Goal: Check status: Check status

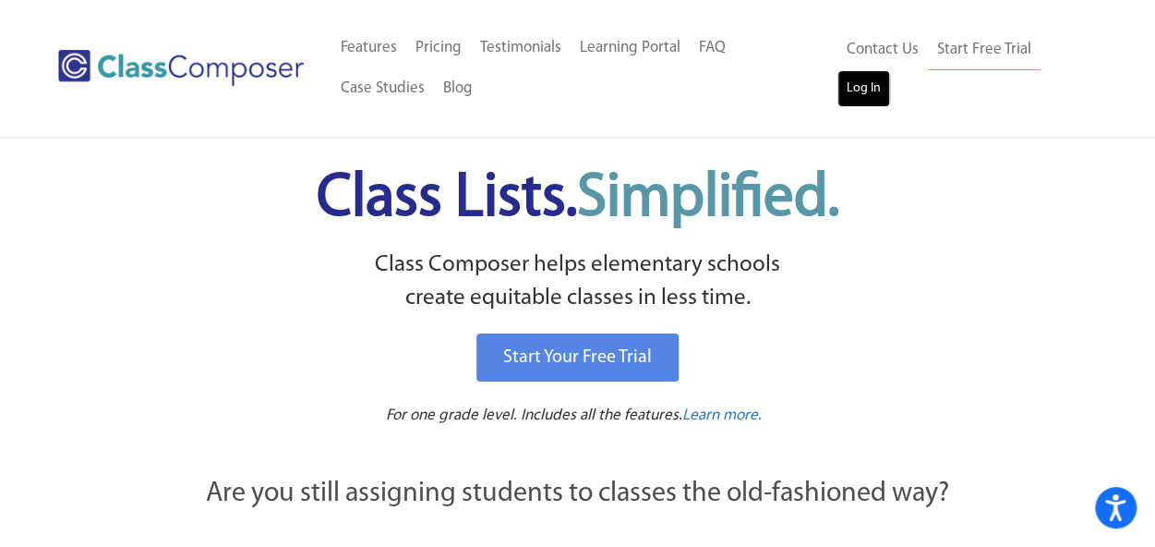
click at [859, 80] on link "Log In" at bounding box center [864, 88] width 53 height 37
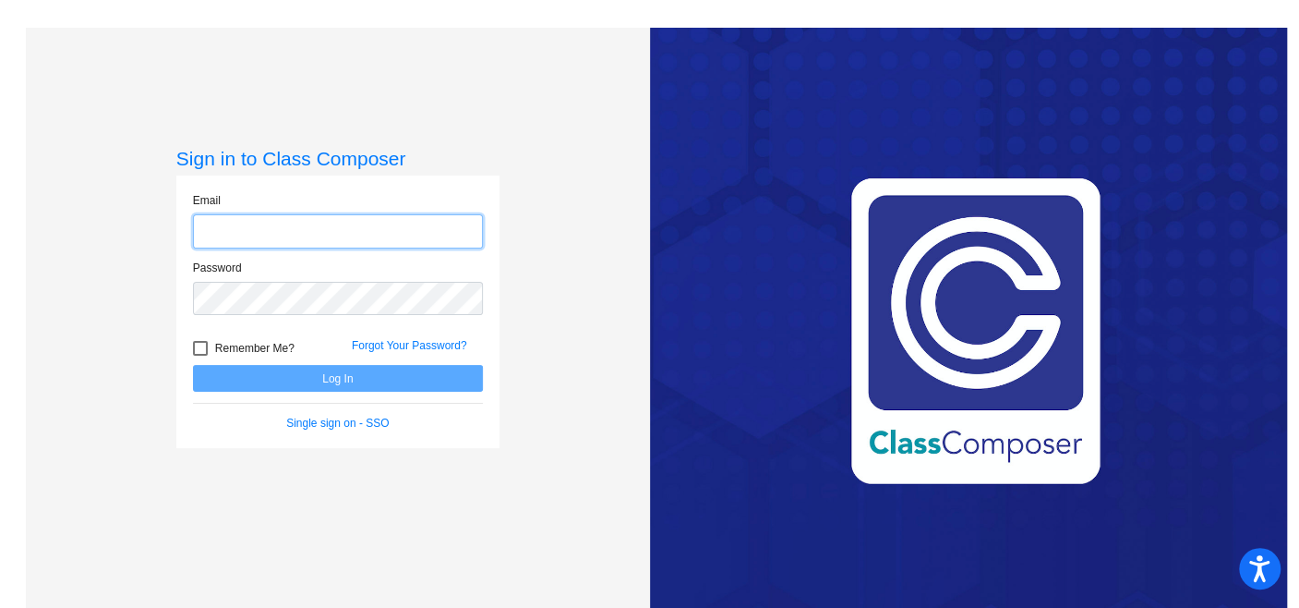
type input "[EMAIL_ADDRESS][DOMAIN_NAME]"
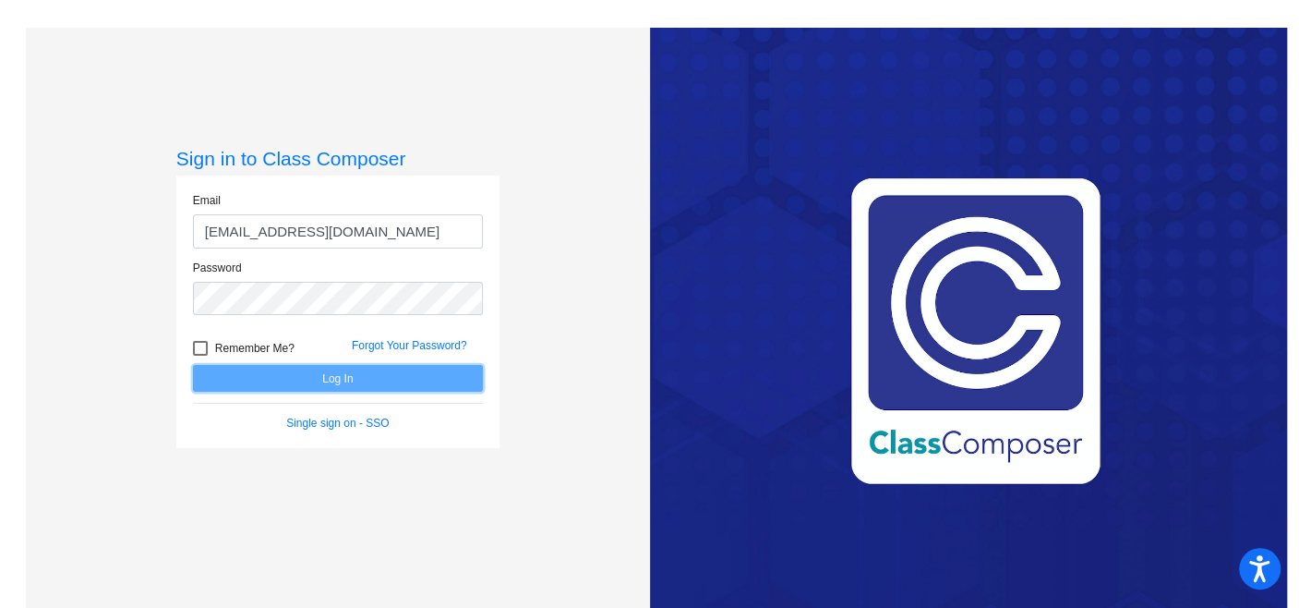
click at [340, 374] on button "Log In" at bounding box center [338, 378] width 290 height 27
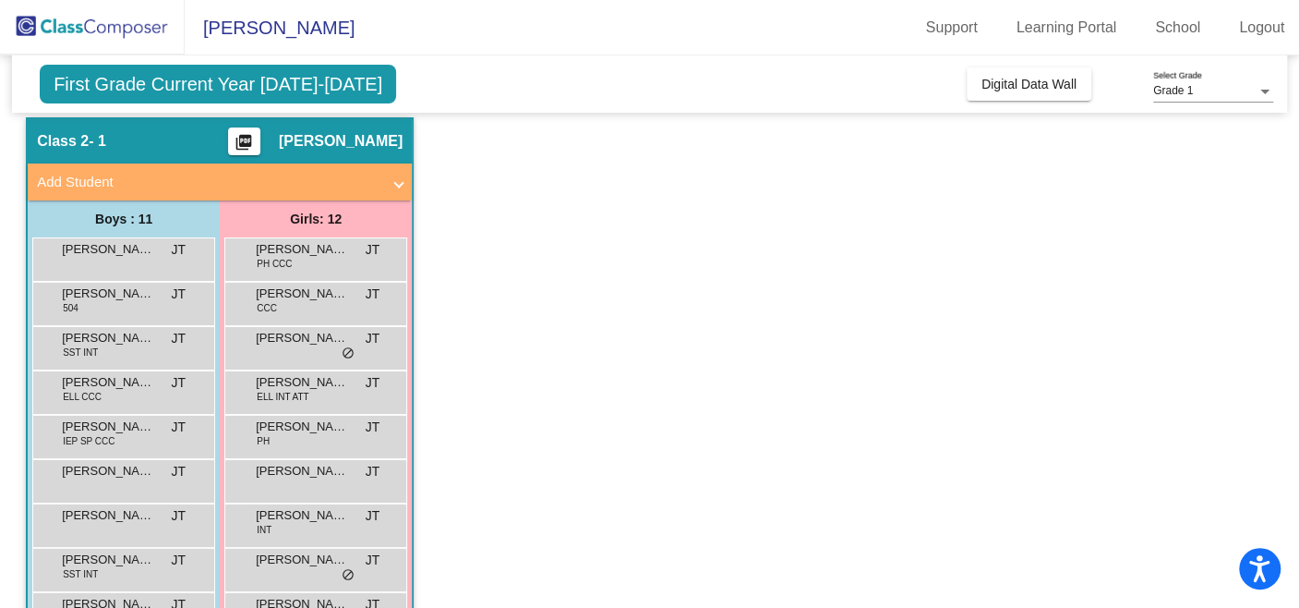
scroll to position [55, 0]
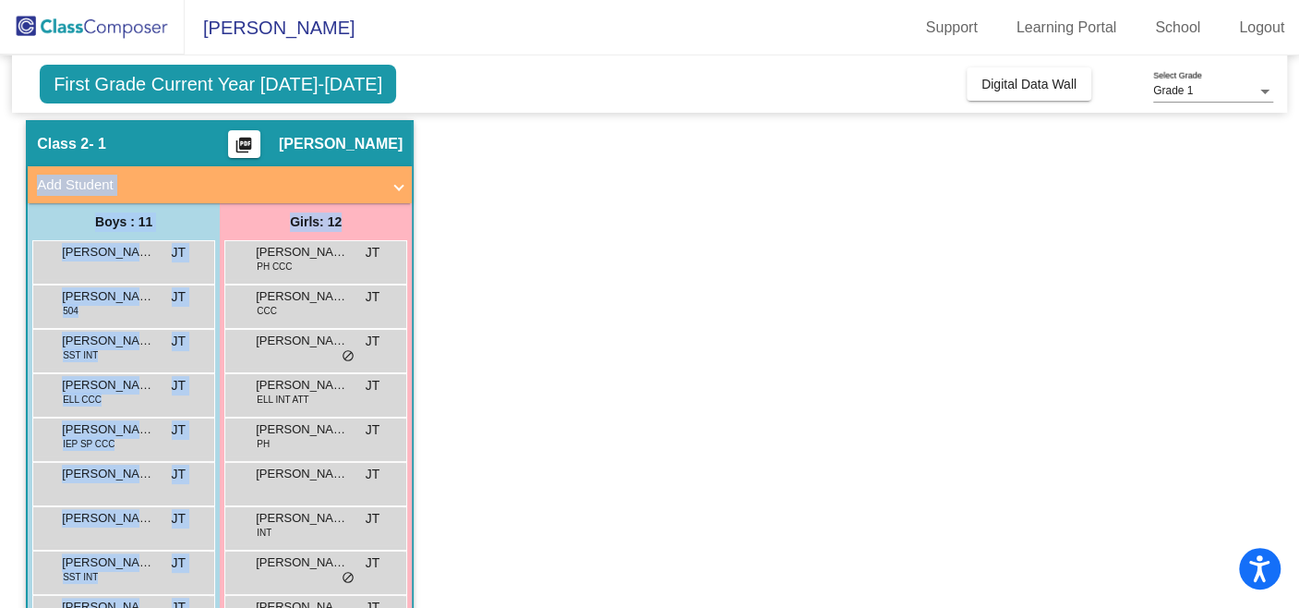
drag, startPoint x: 1287, startPoint y: 157, endPoint x: 1290, endPoint y: 227, distance: 70.2
click at [1290, 227] on mat-sidenav-content "Grade 1 Select Grade First Grade Current Year [DATE]-[DATE] Add, Move, or Retai…" at bounding box center [649, 331] width 1299 height 552
click at [704, 213] on app-classroom "Class 2 - 1 picture_as_pdf [PERSON_NAME] Add Student First Name Last Name Stude…" at bounding box center [650, 461] width 1248 height 682
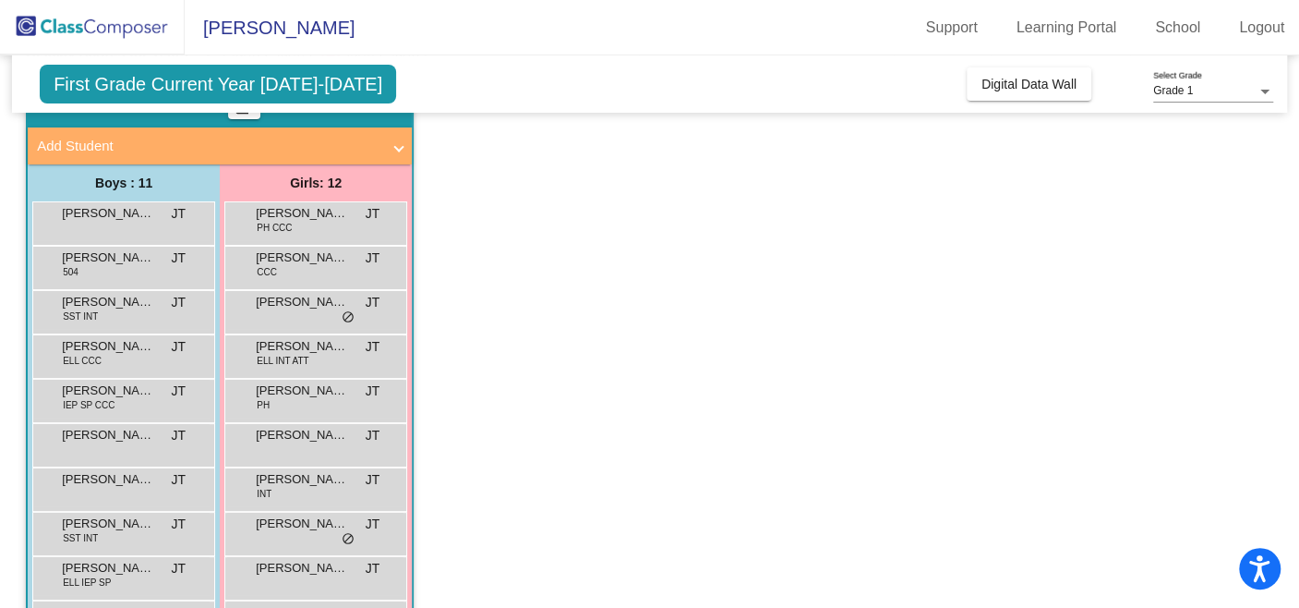
scroll to position [97, 0]
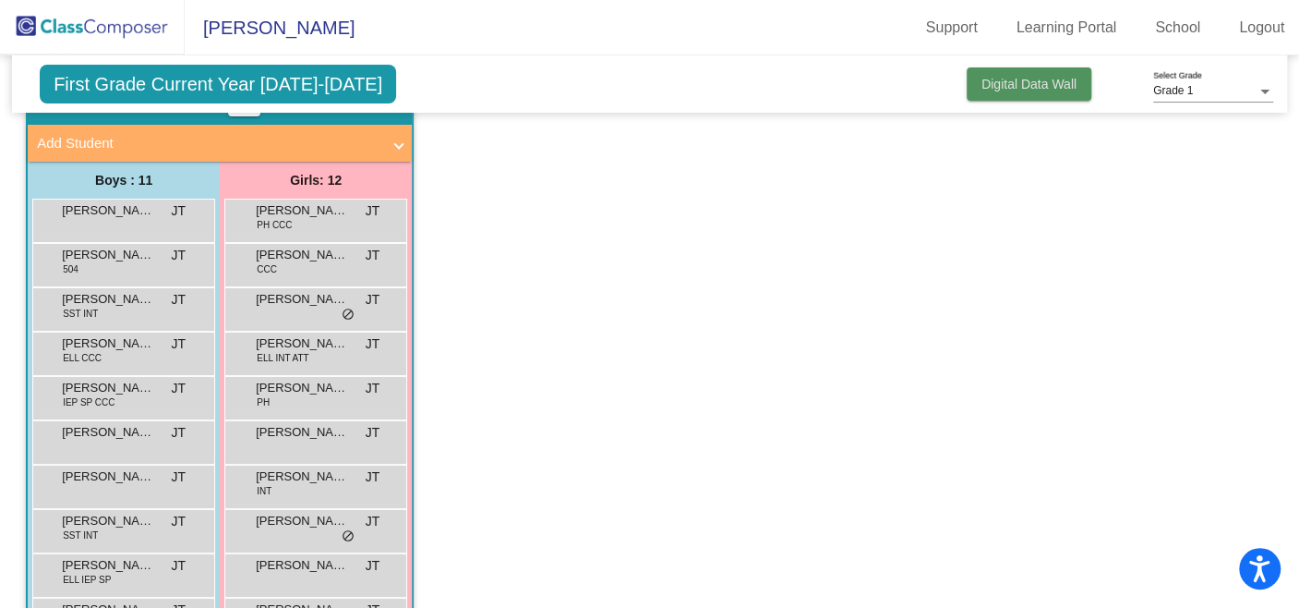
click at [1020, 82] on span "Digital Data Wall" at bounding box center [1029, 84] width 95 height 15
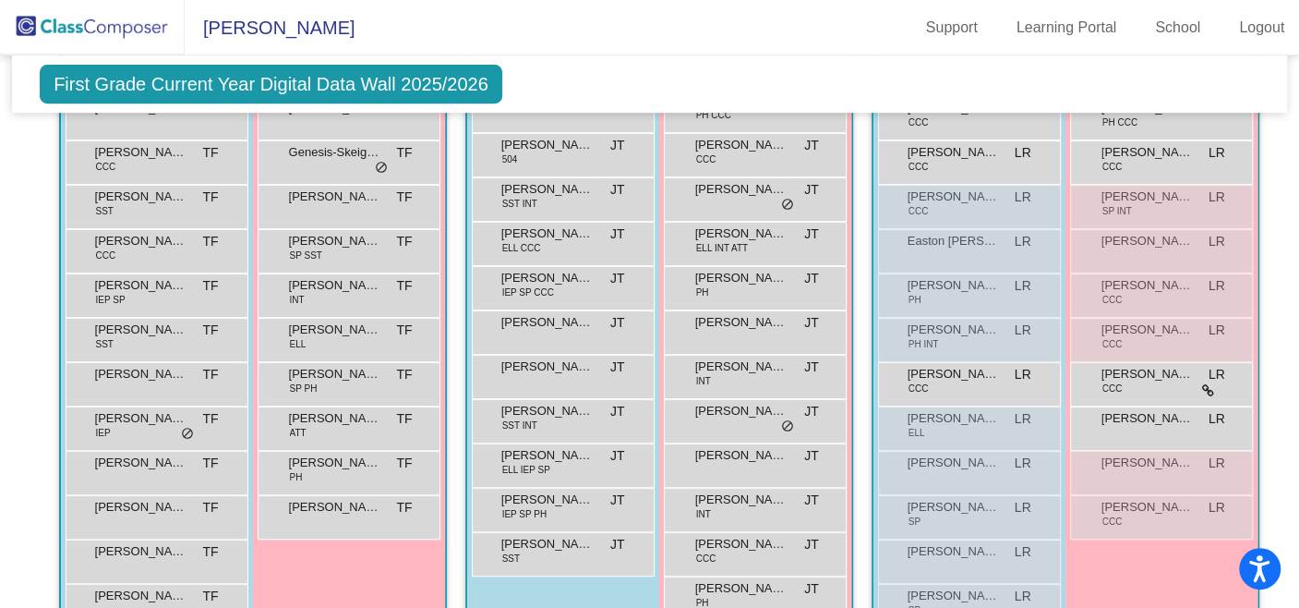
scroll to position [474, 0]
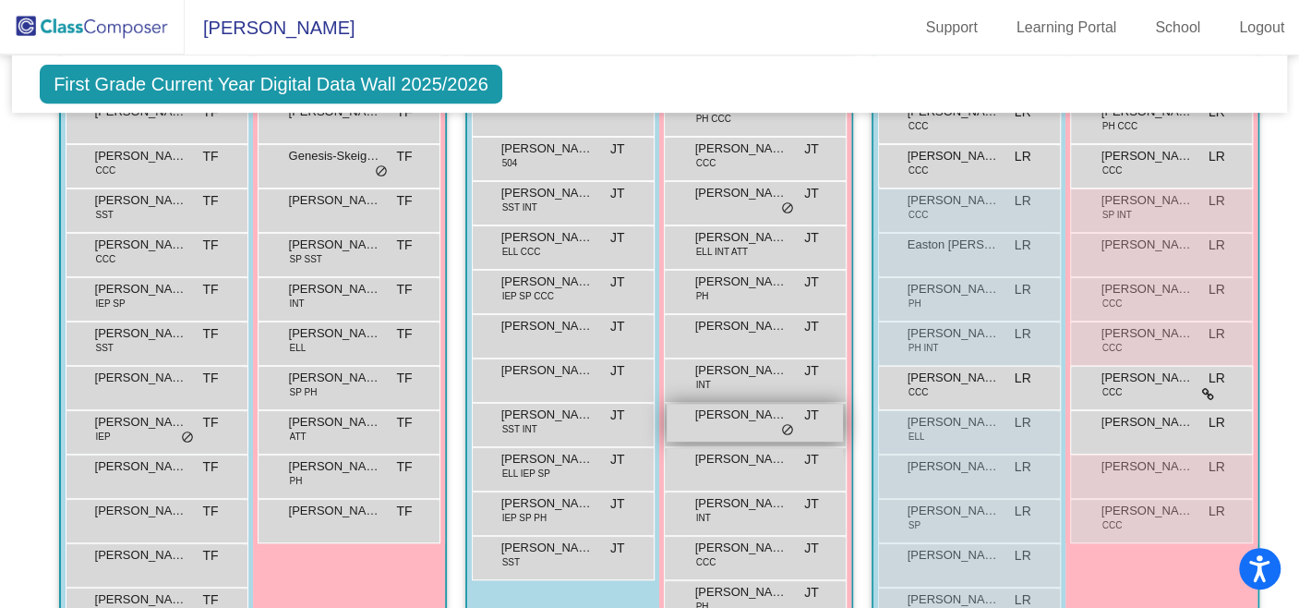
click at [717, 428] on div "[PERSON_NAME] [PERSON_NAME] lock do_not_disturb_alt" at bounding box center [755, 423] width 176 height 38
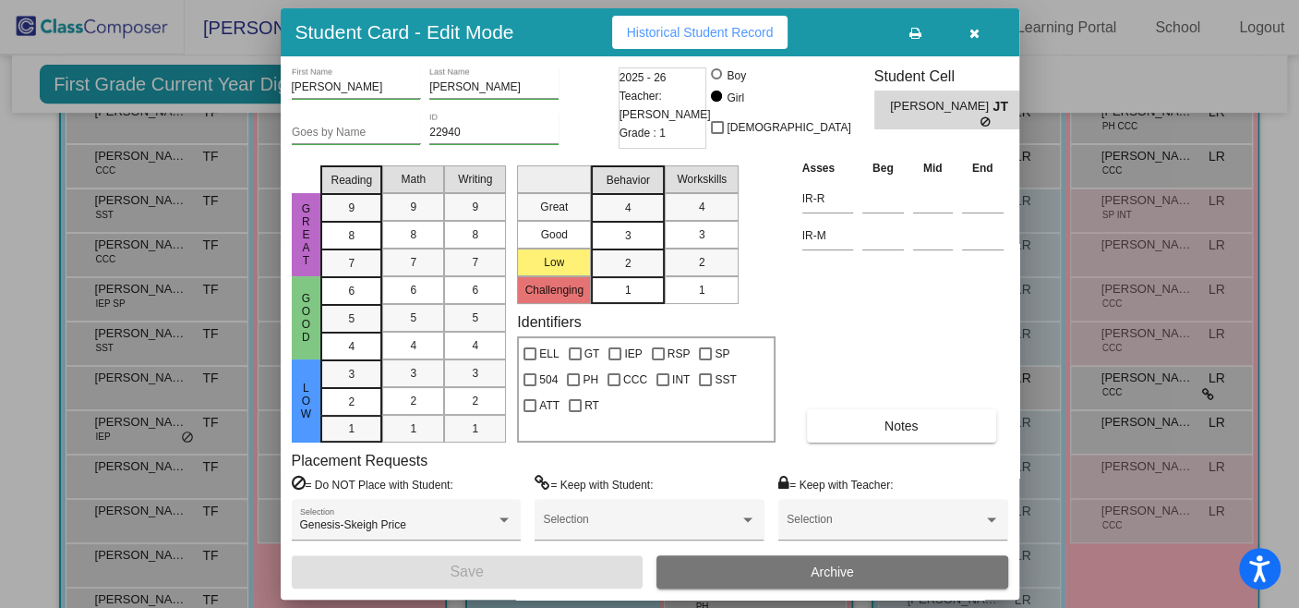
click at [1012, 305] on div "[PERSON_NAME] First Name [PERSON_NAME] Last Name Goes by Name 22940 ID 2025 - 2…" at bounding box center [650, 327] width 739 height 543
drag, startPoint x: 1006, startPoint y: 235, endPoint x: 1008, endPoint y: 284, distance: 49.0
click at [1008, 284] on div "[PERSON_NAME] First Name [PERSON_NAME] Last Name Goes by Name 22940 ID 2025 - 2…" at bounding box center [650, 327] width 739 height 543
click at [899, 338] on div "Asses Beg Mid End IR-R IR-M Notes" at bounding box center [903, 300] width 211 height 284
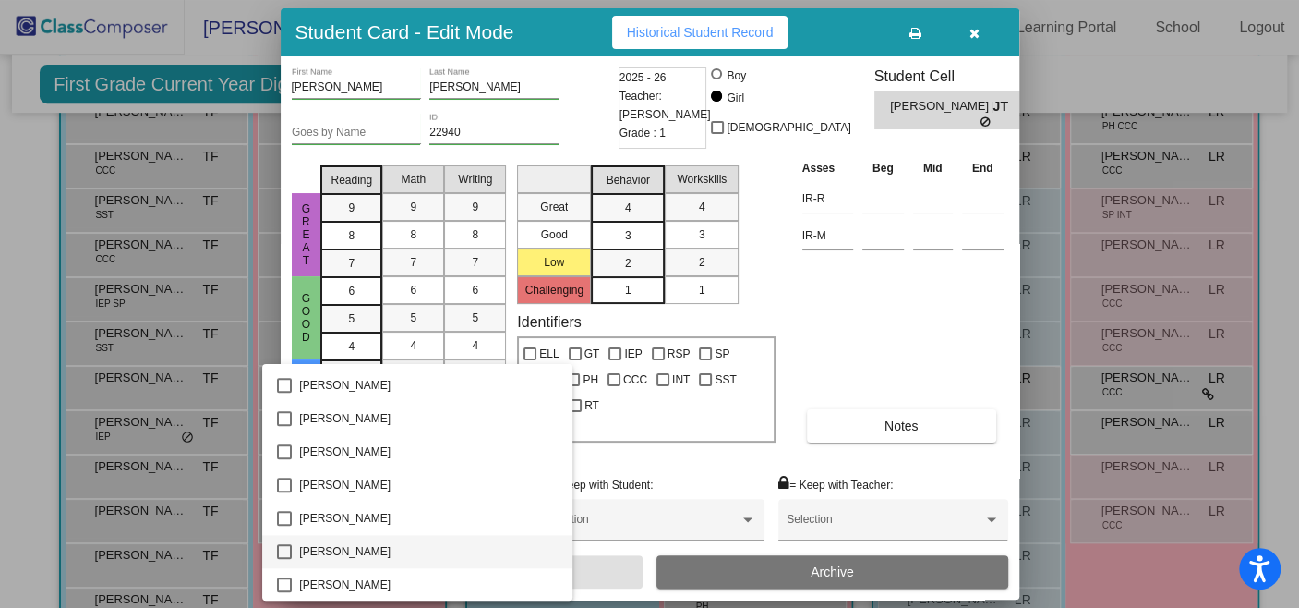
scroll to position [1127, 0]
click at [976, 301] on div at bounding box center [649, 304] width 1299 height 608
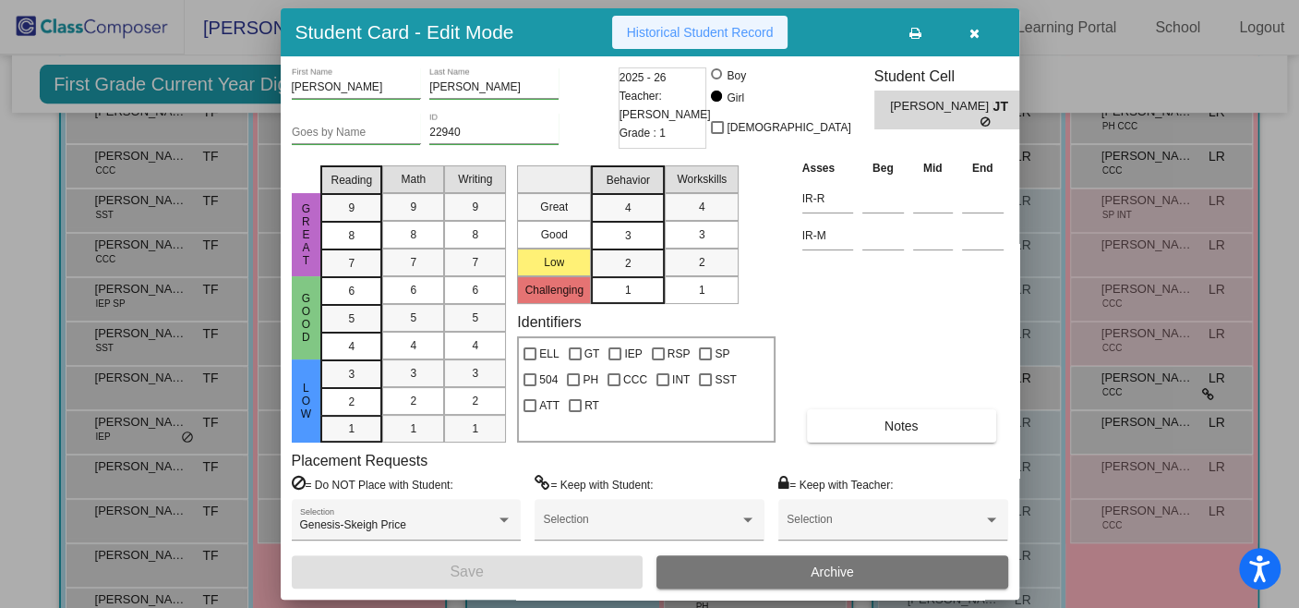
click at [716, 40] on button "Historical Student Record" at bounding box center [700, 32] width 176 height 33
click at [982, 32] on button "button" at bounding box center [975, 32] width 59 height 33
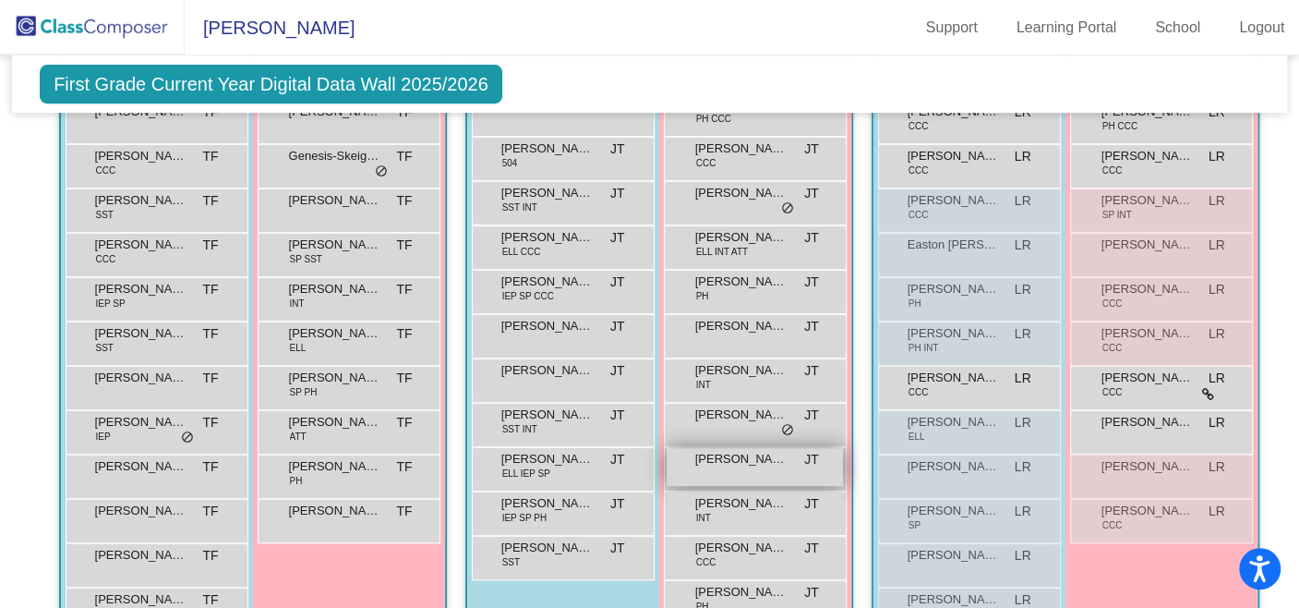
click at [701, 451] on span "[PERSON_NAME]" at bounding box center [741, 459] width 92 height 18
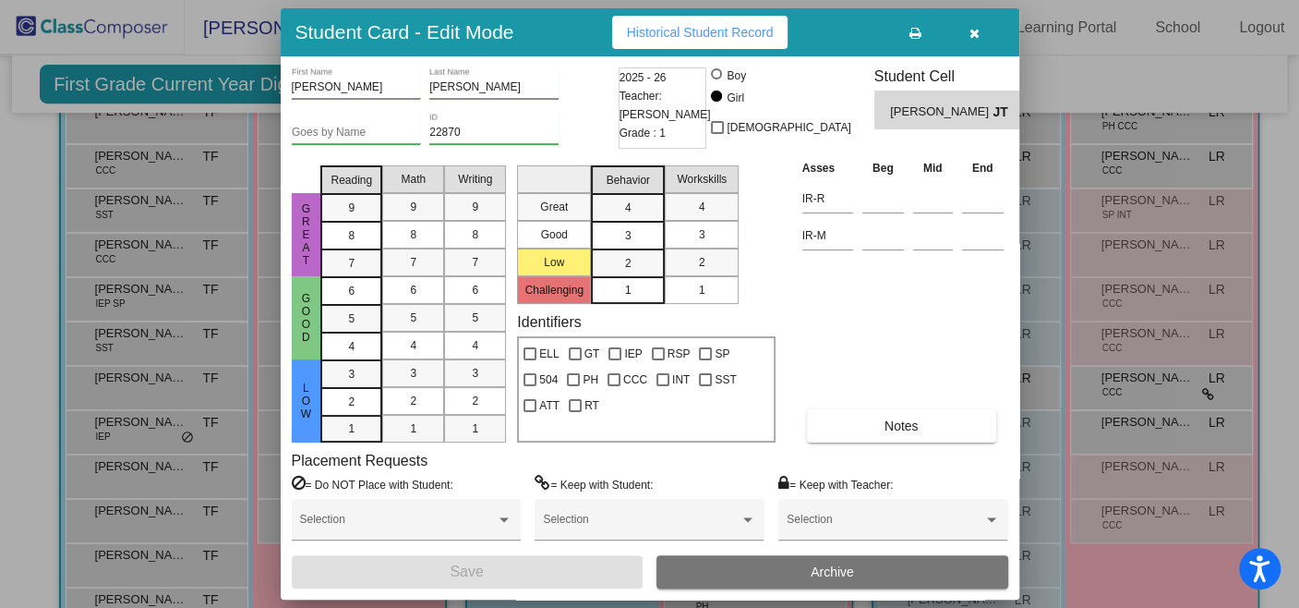
click at [702, 43] on button "Historical Student Record" at bounding box center [700, 32] width 176 height 33
click at [981, 25] on button "button" at bounding box center [975, 32] width 59 height 33
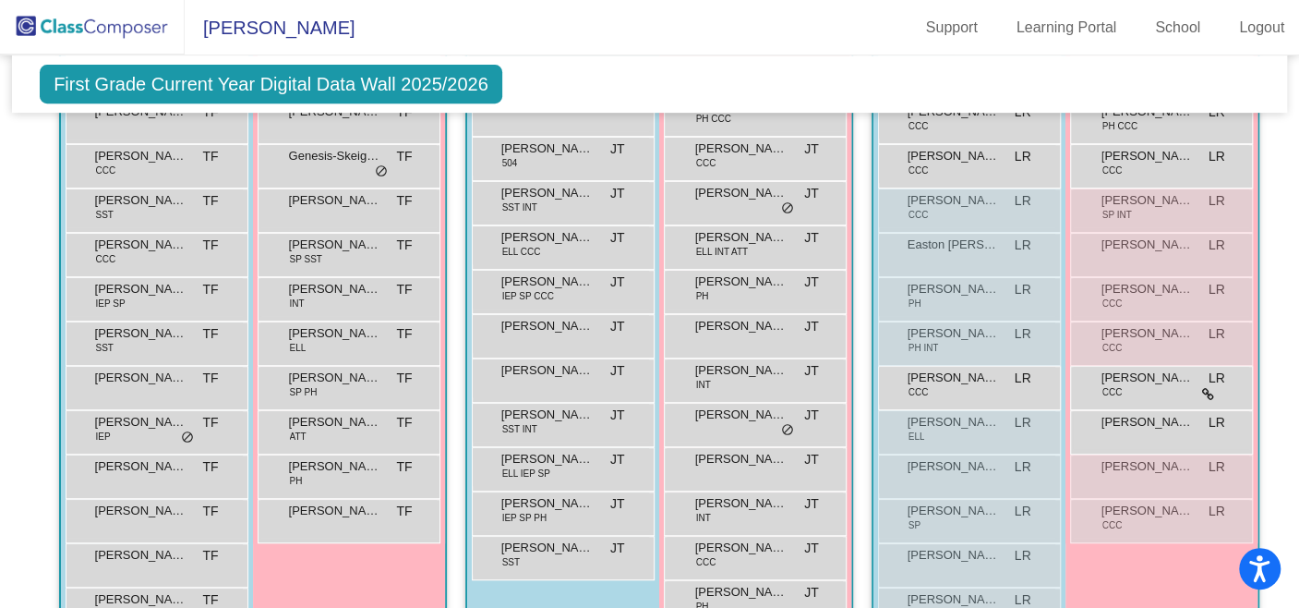
scroll to position [567, 0]
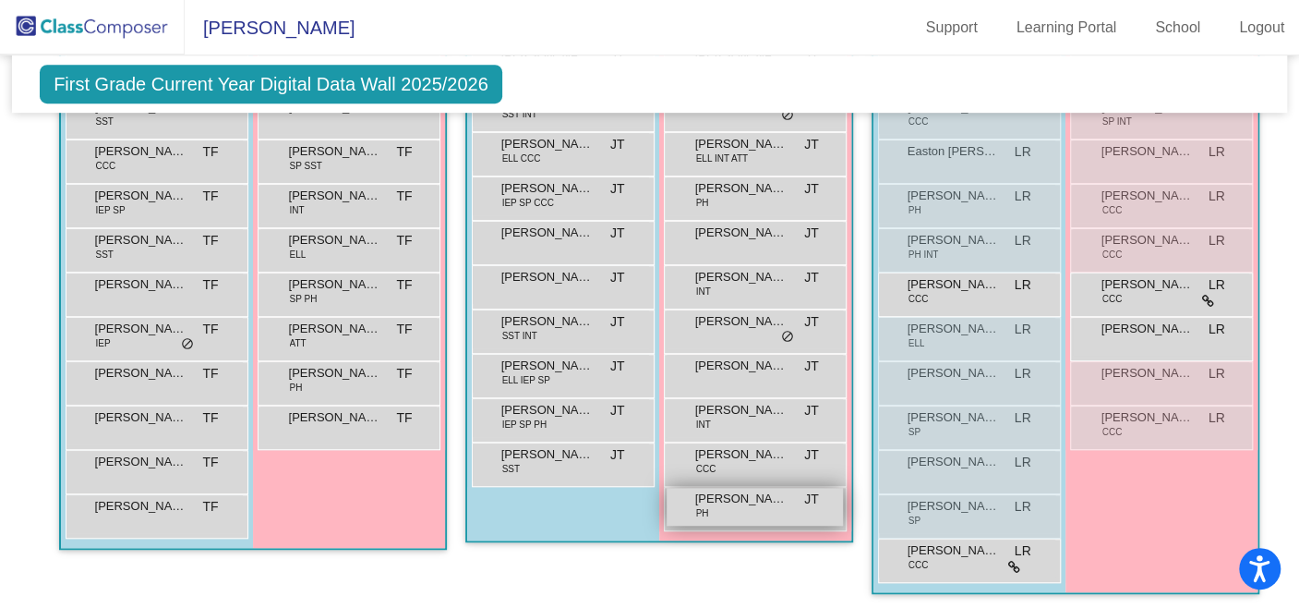
click at [702, 498] on span "[PERSON_NAME]" at bounding box center [741, 498] width 92 height 18
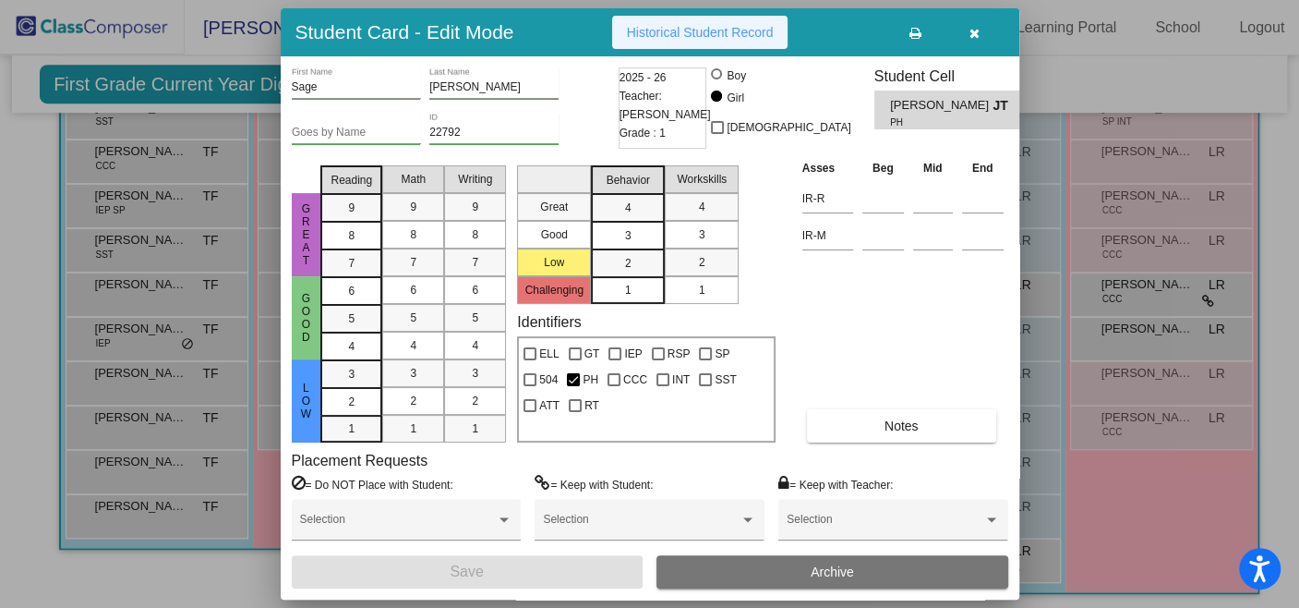
click at [663, 19] on button "Historical Student Record" at bounding box center [700, 32] width 176 height 33
click at [972, 37] on icon "button" at bounding box center [975, 33] width 10 height 13
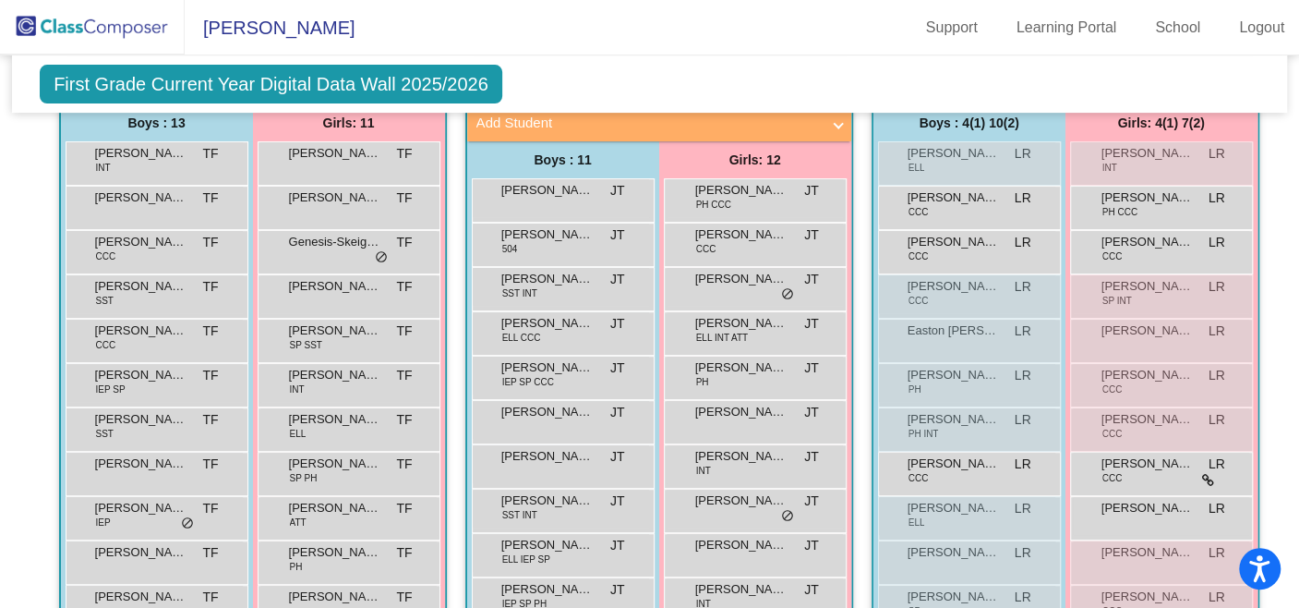
scroll to position [378, 0]
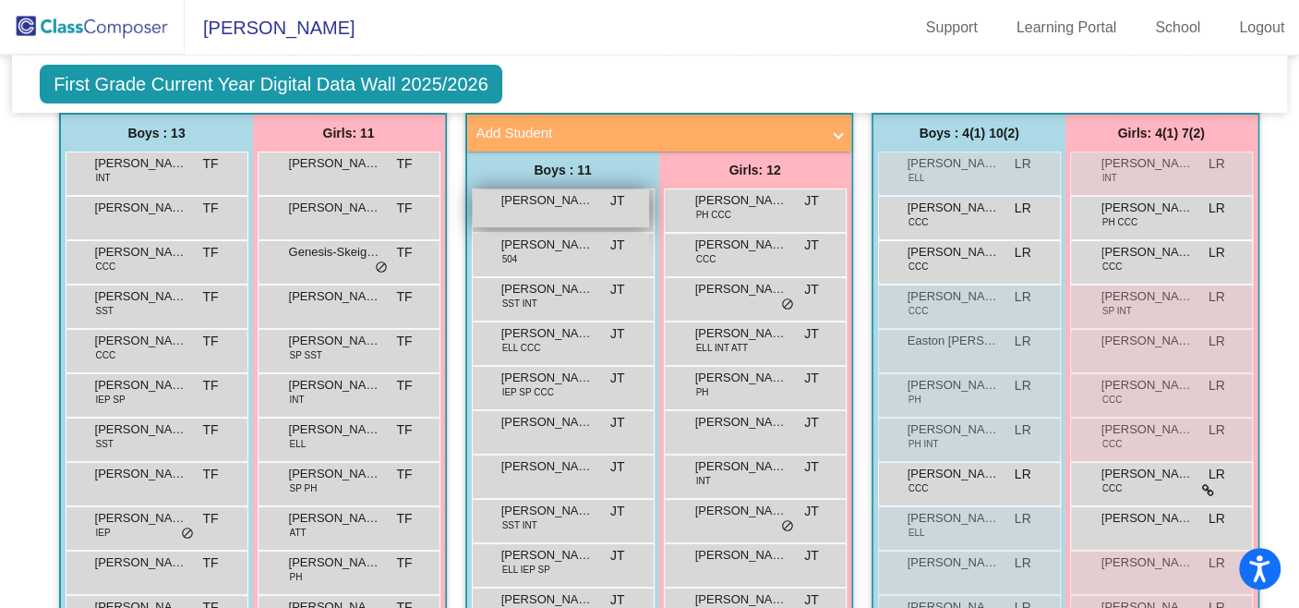
click at [540, 198] on span "[PERSON_NAME]" at bounding box center [547, 200] width 92 height 18
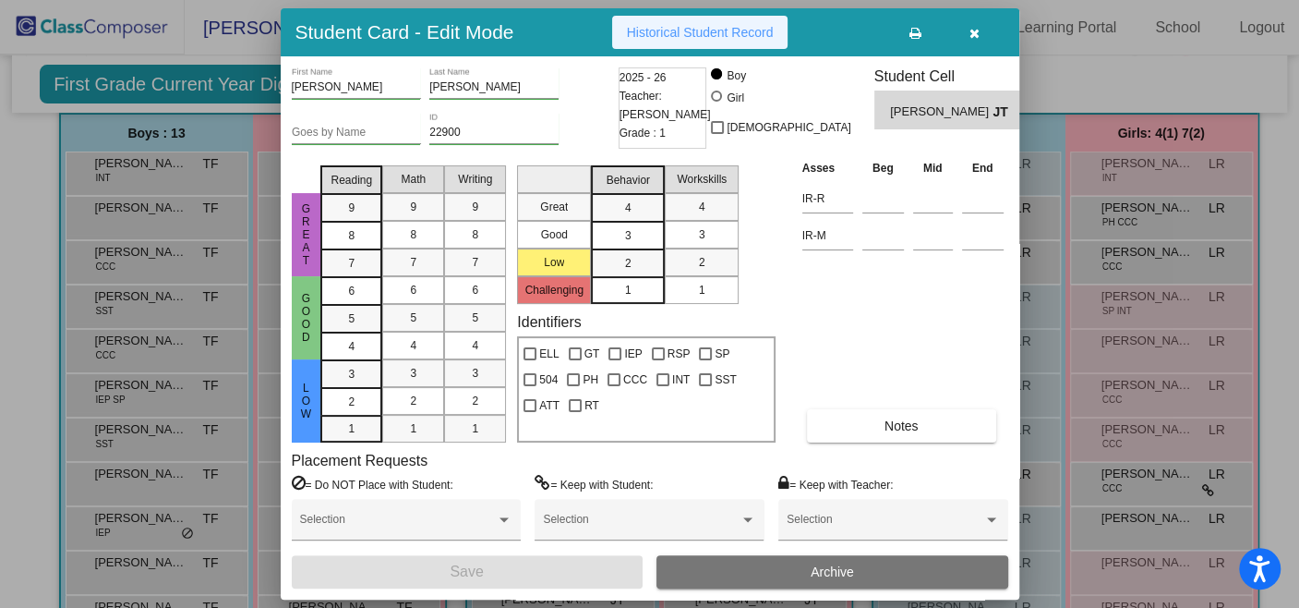
click at [717, 36] on span "Historical Student Record" at bounding box center [700, 32] width 147 height 15
click at [977, 30] on icon "button" at bounding box center [975, 33] width 10 height 13
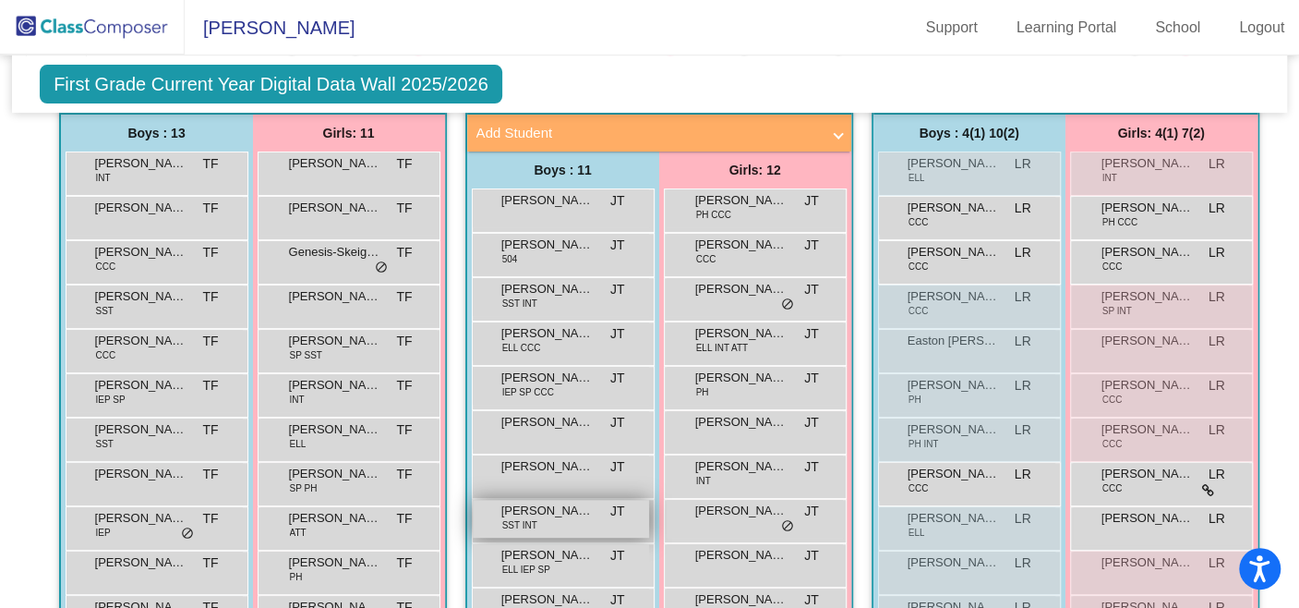
click at [559, 508] on span "[PERSON_NAME]" at bounding box center [547, 510] width 92 height 18
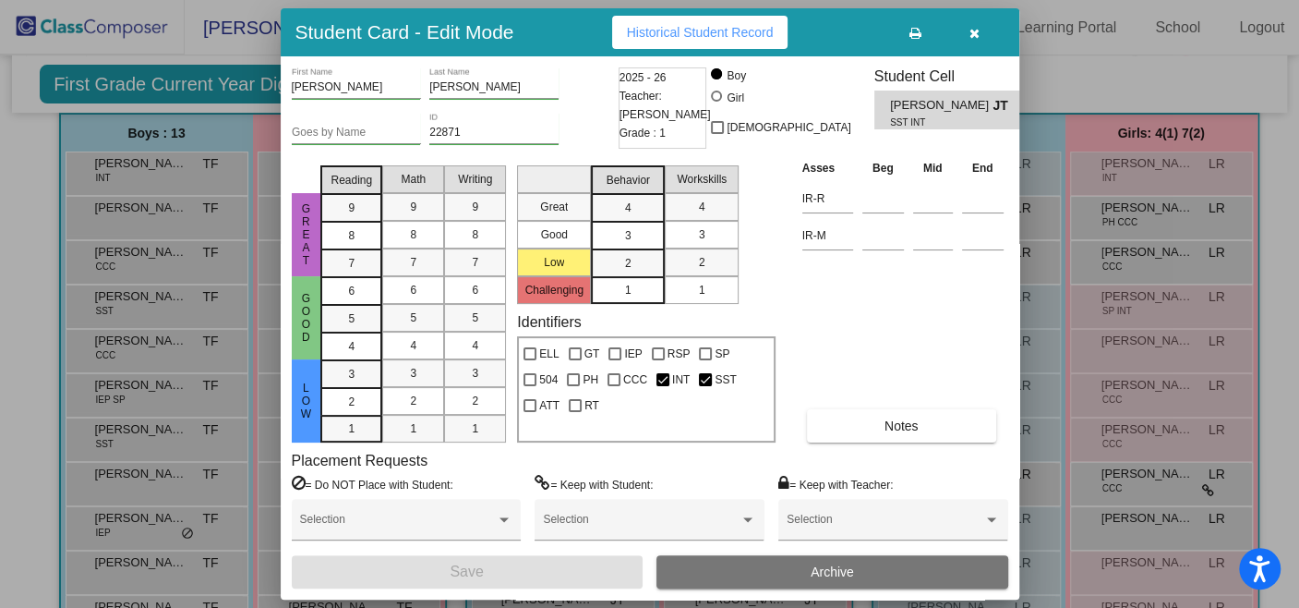
click at [742, 22] on button "Historical Student Record" at bounding box center [700, 32] width 176 height 33
click at [978, 28] on icon "button" at bounding box center [975, 33] width 10 height 13
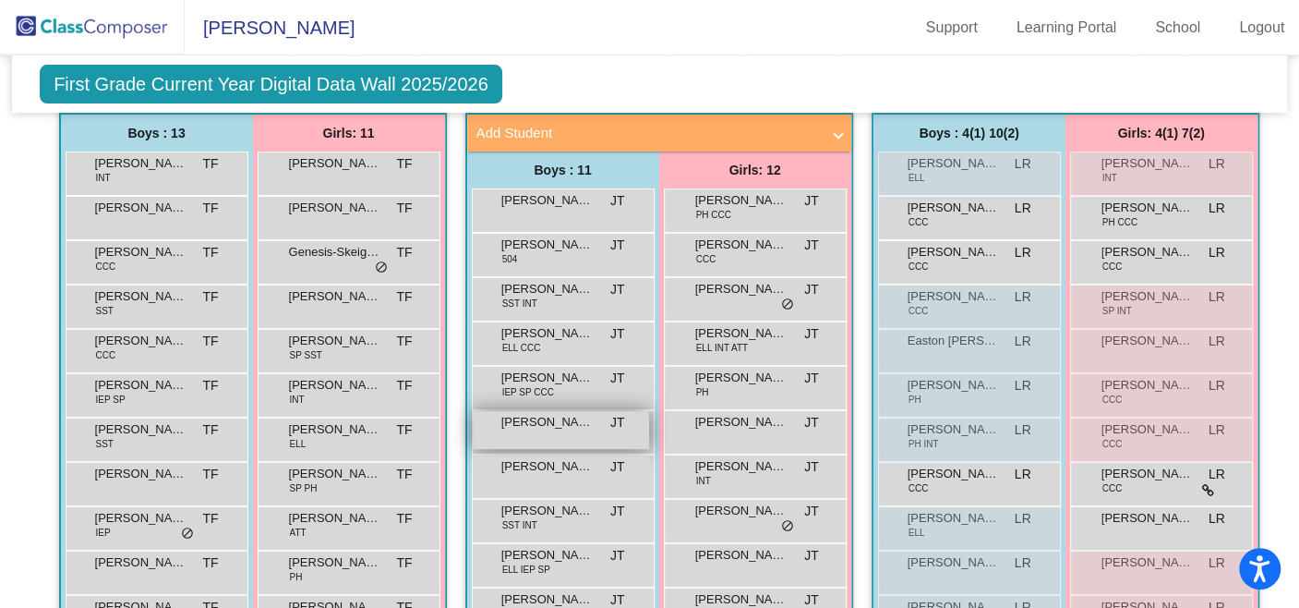
click at [563, 425] on span "[PERSON_NAME]" at bounding box center [547, 422] width 92 height 18
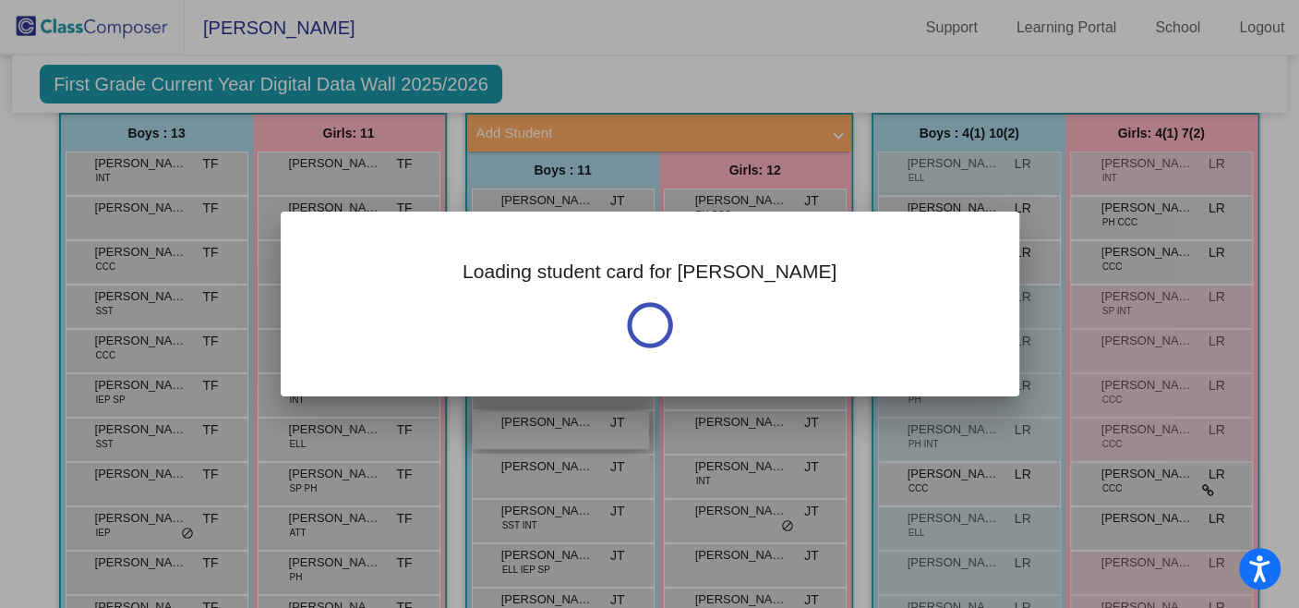
click at [563, 425] on div at bounding box center [649, 304] width 1299 height 608
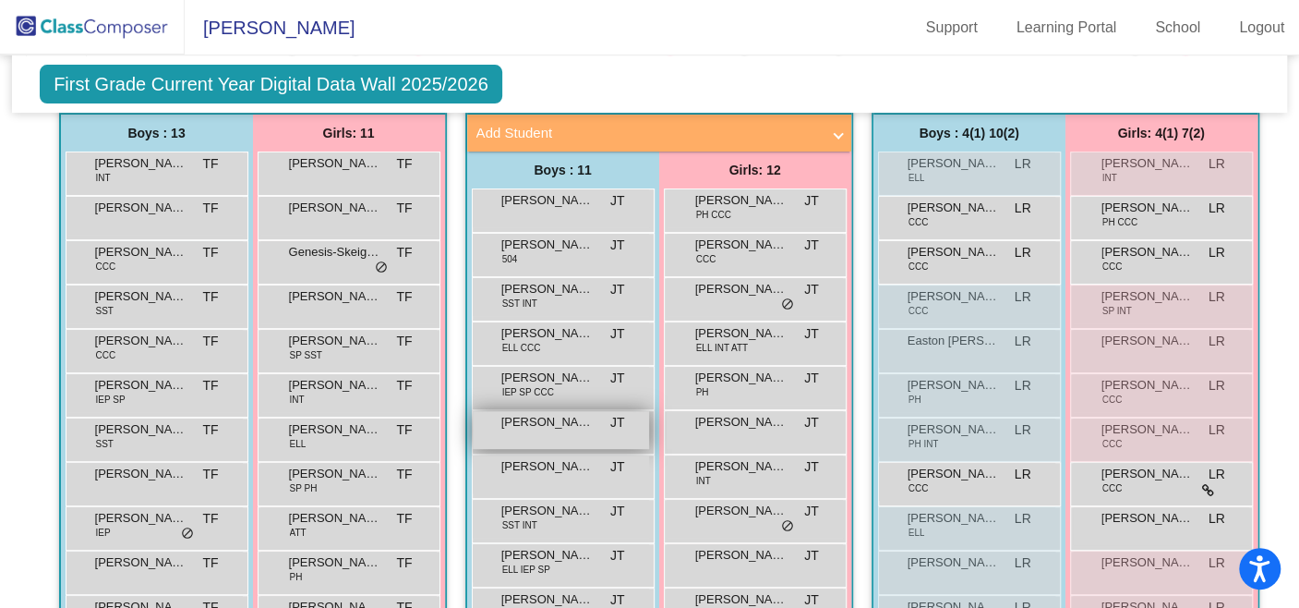
click at [525, 429] on div "[PERSON_NAME] lock do_not_disturb_alt" at bounding box center [561, 430] width 176 height 38
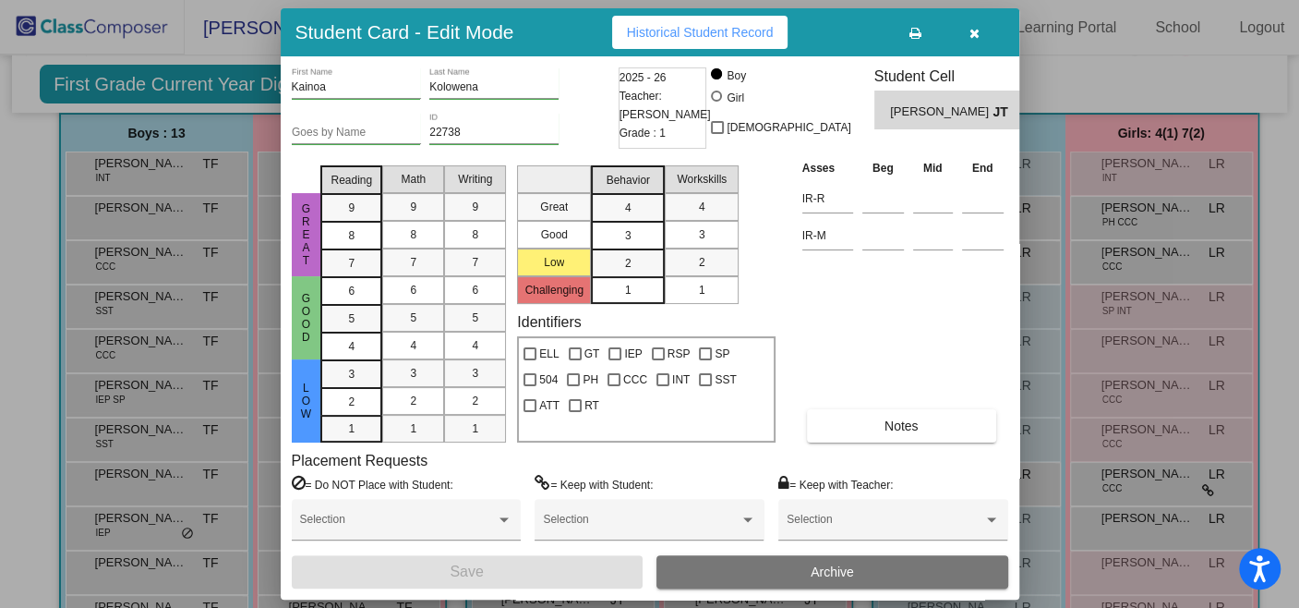
click at [702, 22] on button "Historical Student Record" at bounding box center [700, 32] width 176 height 33
click at [971, 39] on icon "button" at bounding box center [975, 33] width 10 height 13
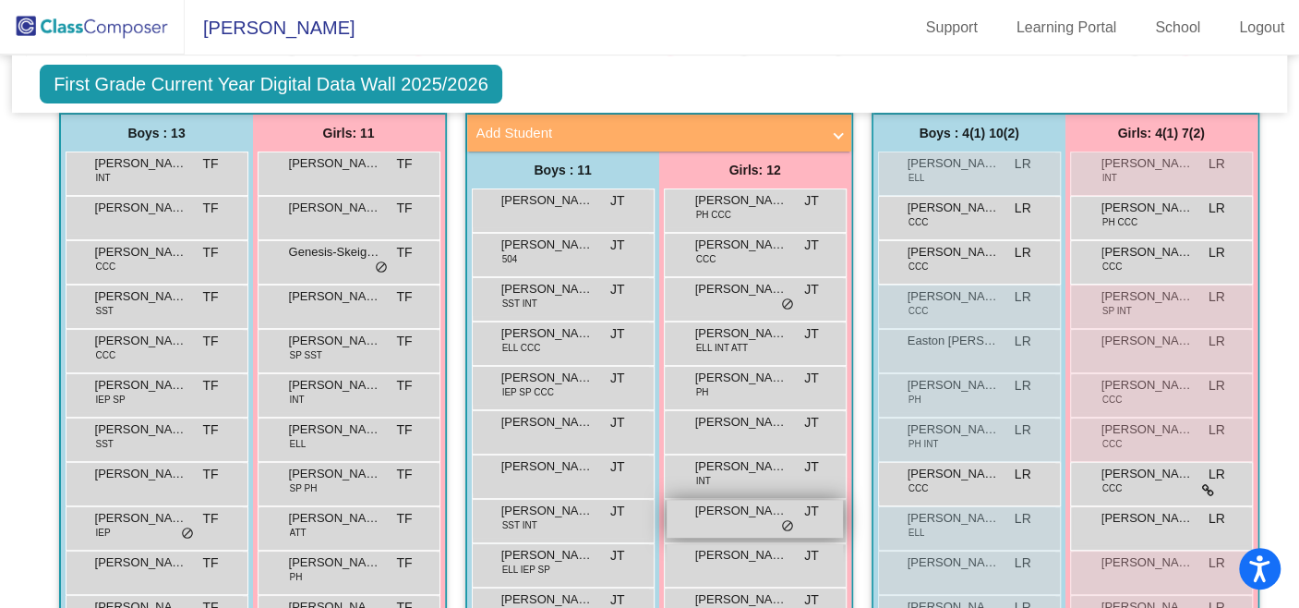
click at [695, 512] on span "[PERSON_NAME] [PERSON_NAME]" at bounding box center [741, 510] width 92 height 18
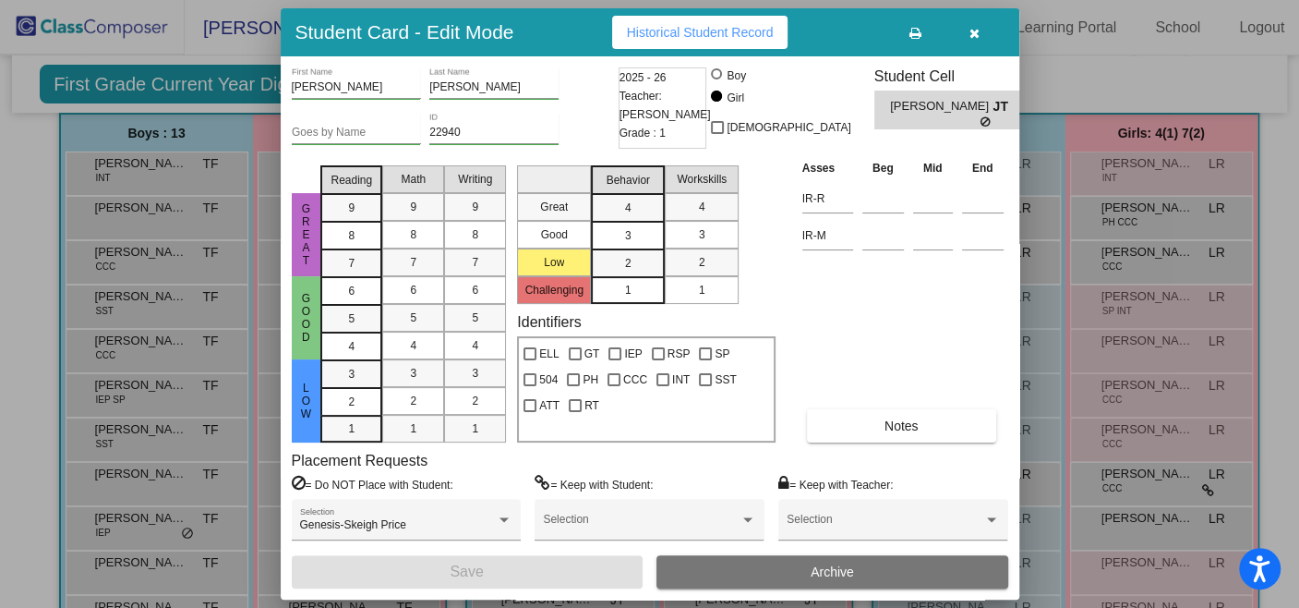
click at [710, 35] on span "Historical Student Record" at bounding box center [700, 32] width 147 height 15
click at [966, 27] on button "button" at bounding box center [975, 32] width 59 height 33
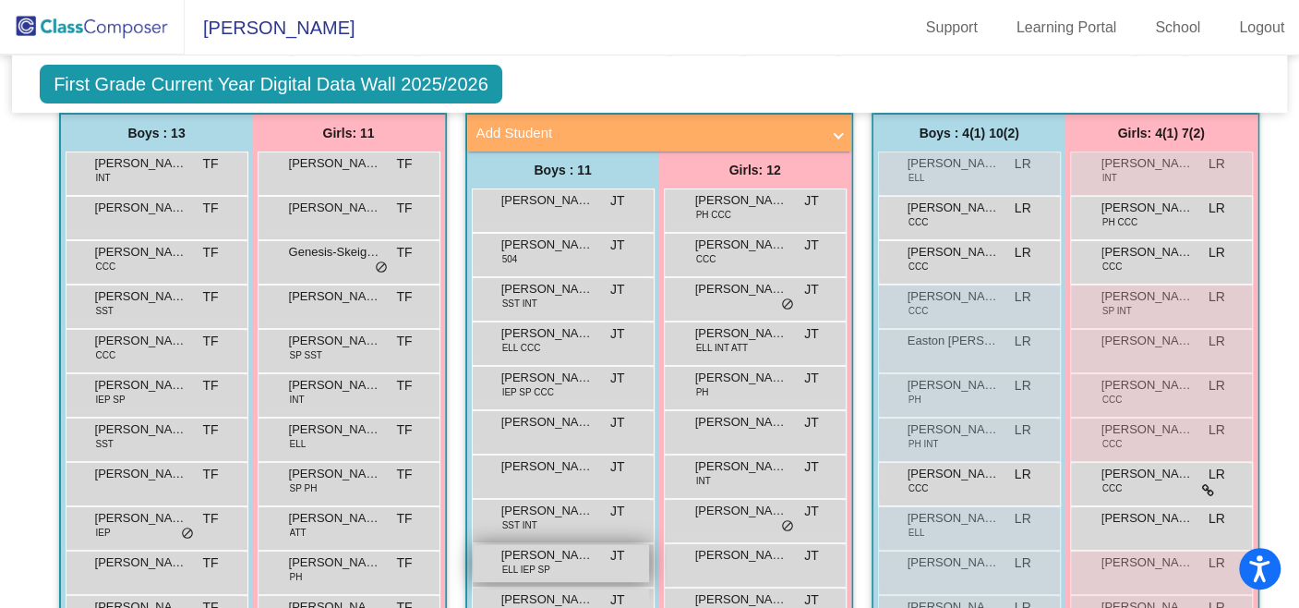
click at [558, 547] on span "[PERSON_NAME]" at bounding box center [547, 555] width 92 height 18
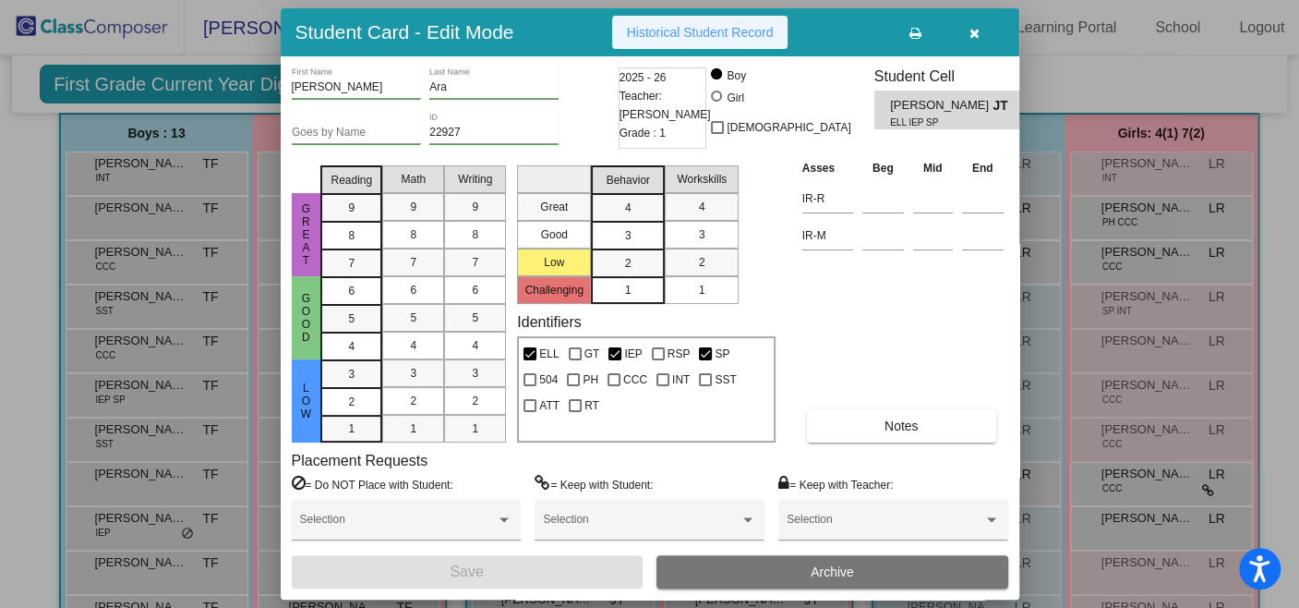
click at [683, 29] on span "Historical Student Record" at bounding box center [700, 32] width 147 height 15
